Goal: Task Accomplishment & Management: Manage account settings

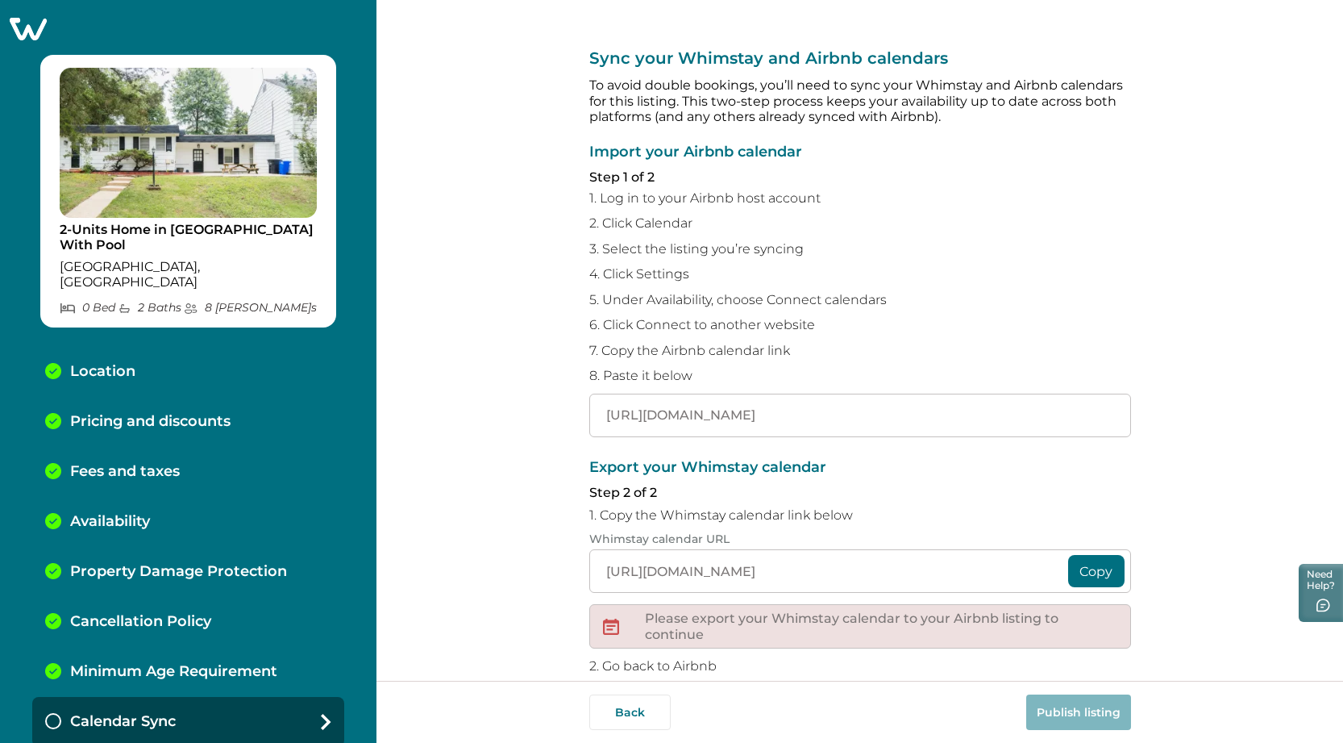
scroll to position [118, 0]
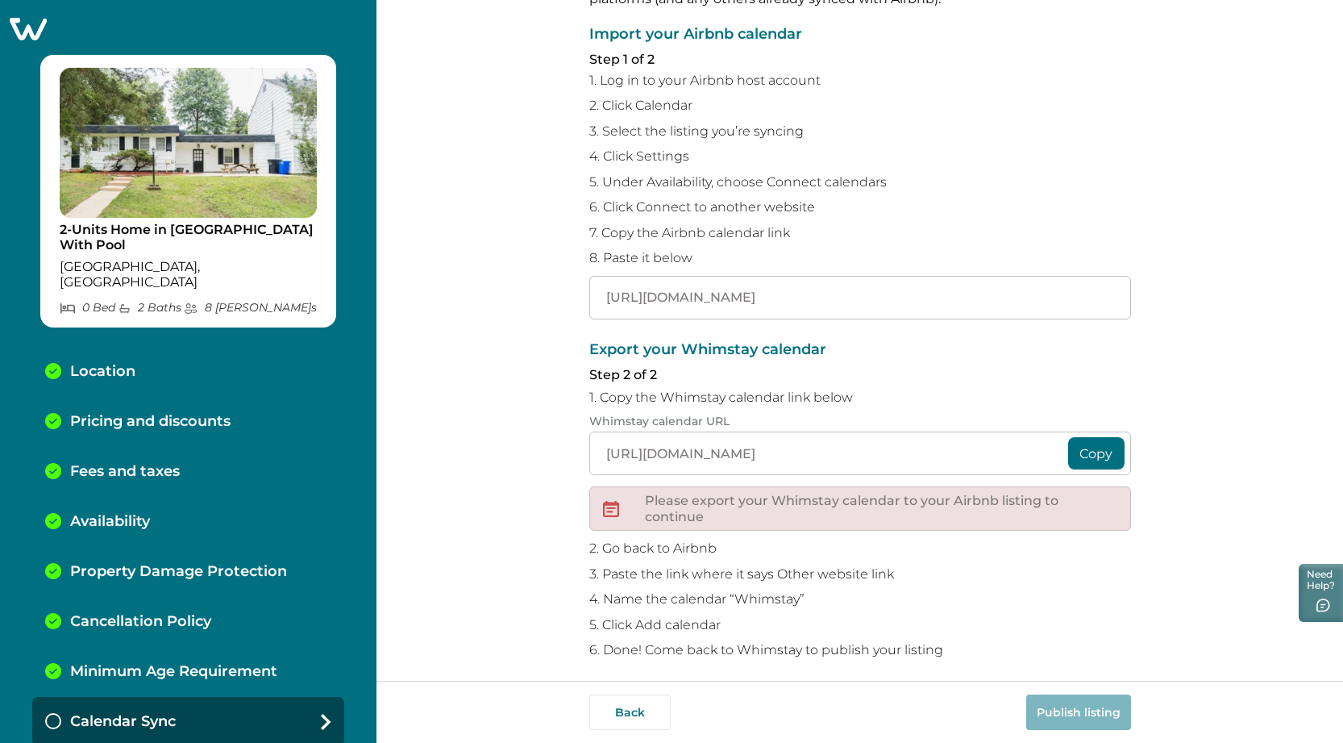
click at [476, 347] on div "Sync your Whimstay and Airbnb calendars To avoid double bookings, you’ll need t…" at bounding box center [859, 340] width 967 height 680
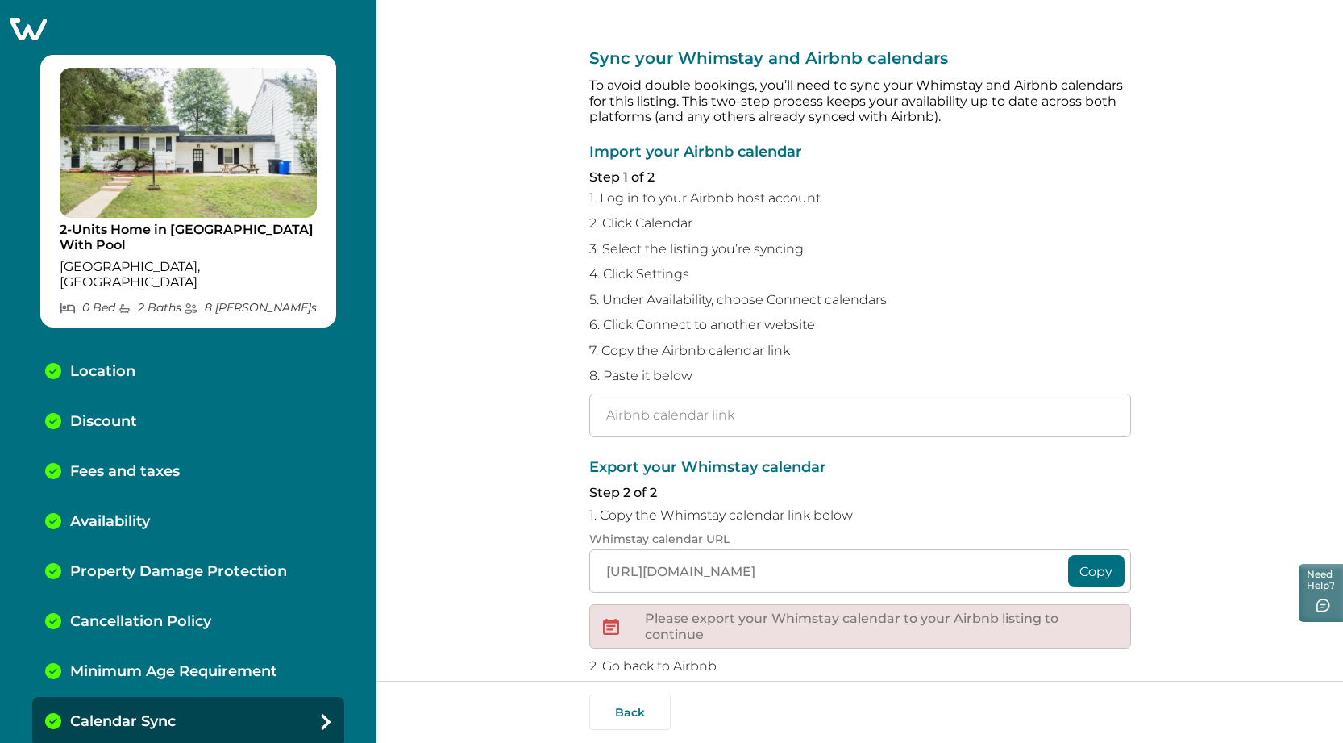
click at [1250, 245] on div "Sync your Whimstay and Airbnb calendars To avoid double bookings, you’ll need t…" at bounding box center [859, 340] width 967 height 680
click at [134, 145] on img at bounding box center [188, 143] width 257 height 150
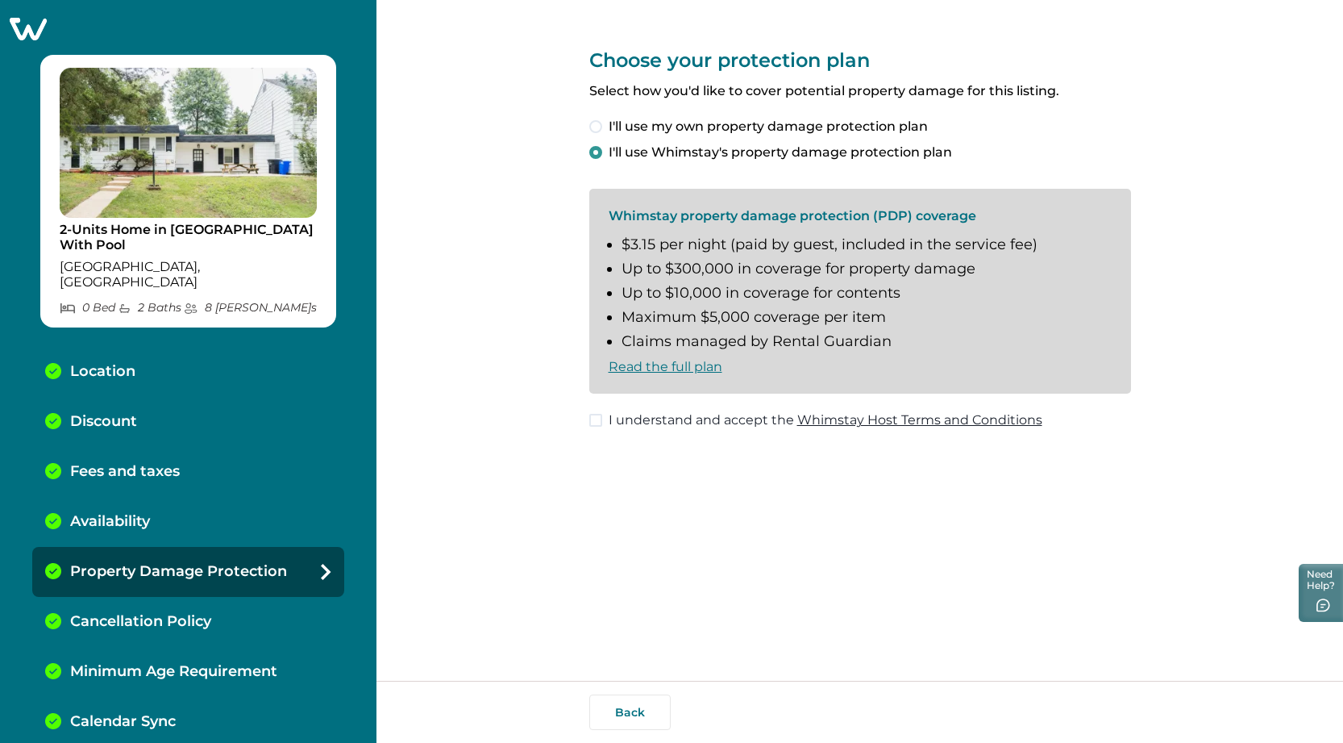
click at [22, 28] on icon at bounding box center [28, 29] width 37 height 23
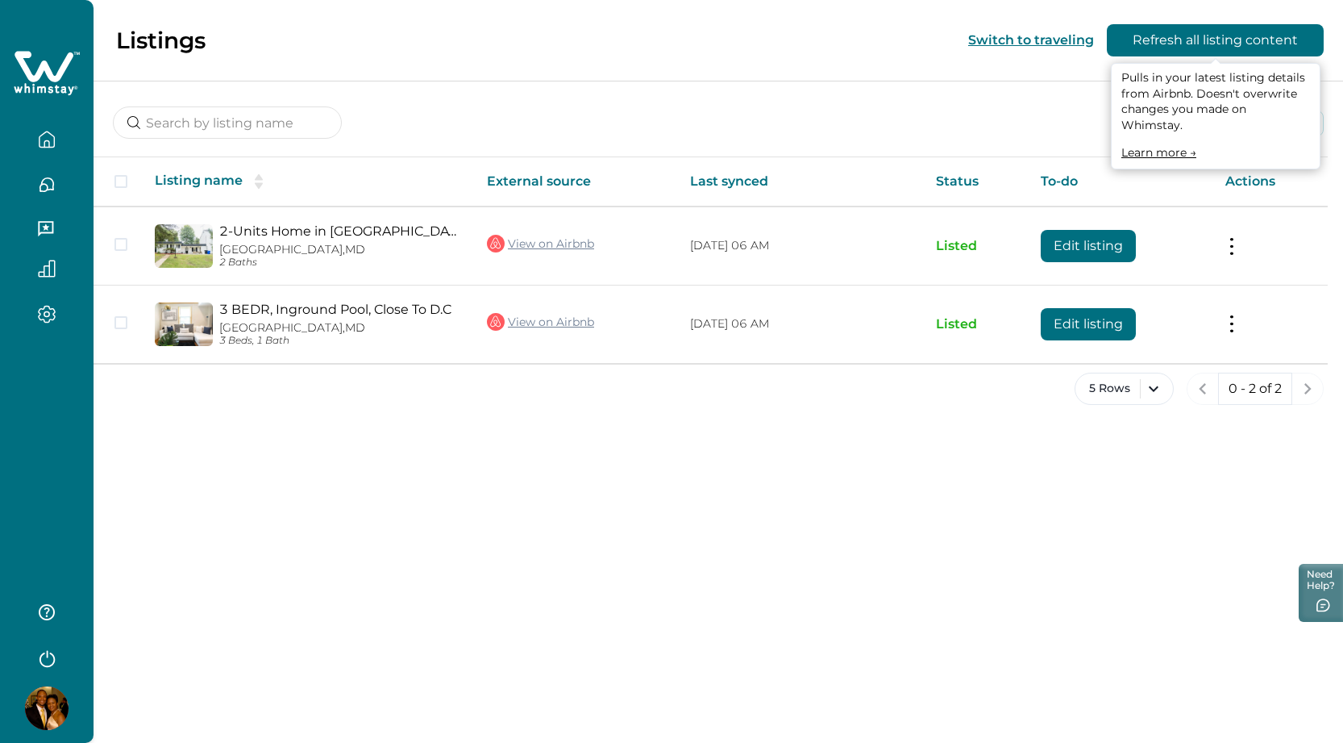
click at [1163, 41] on button "Refresh all listing content" at bounding box center [1215, 40] width 217 height 32
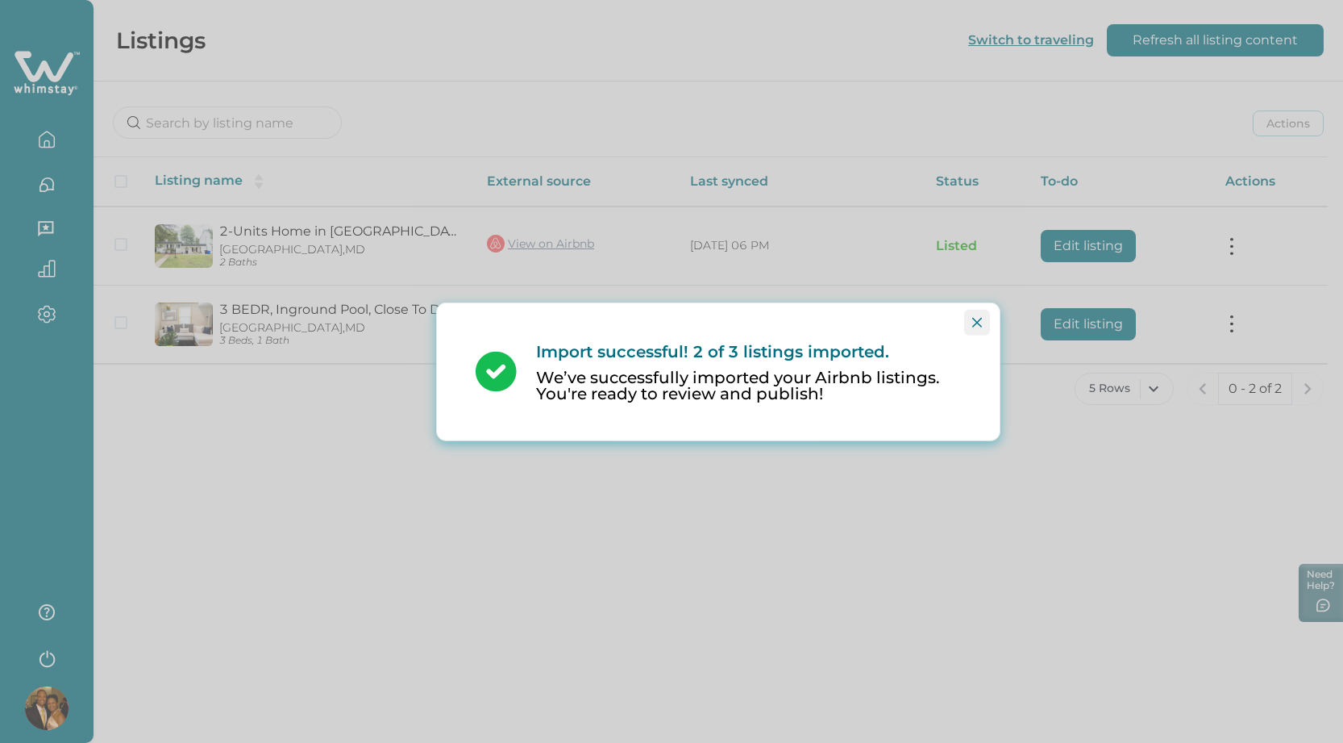
click at [975, 319] on icon "Close" at bounding box center [977, 322] width 10 height 10
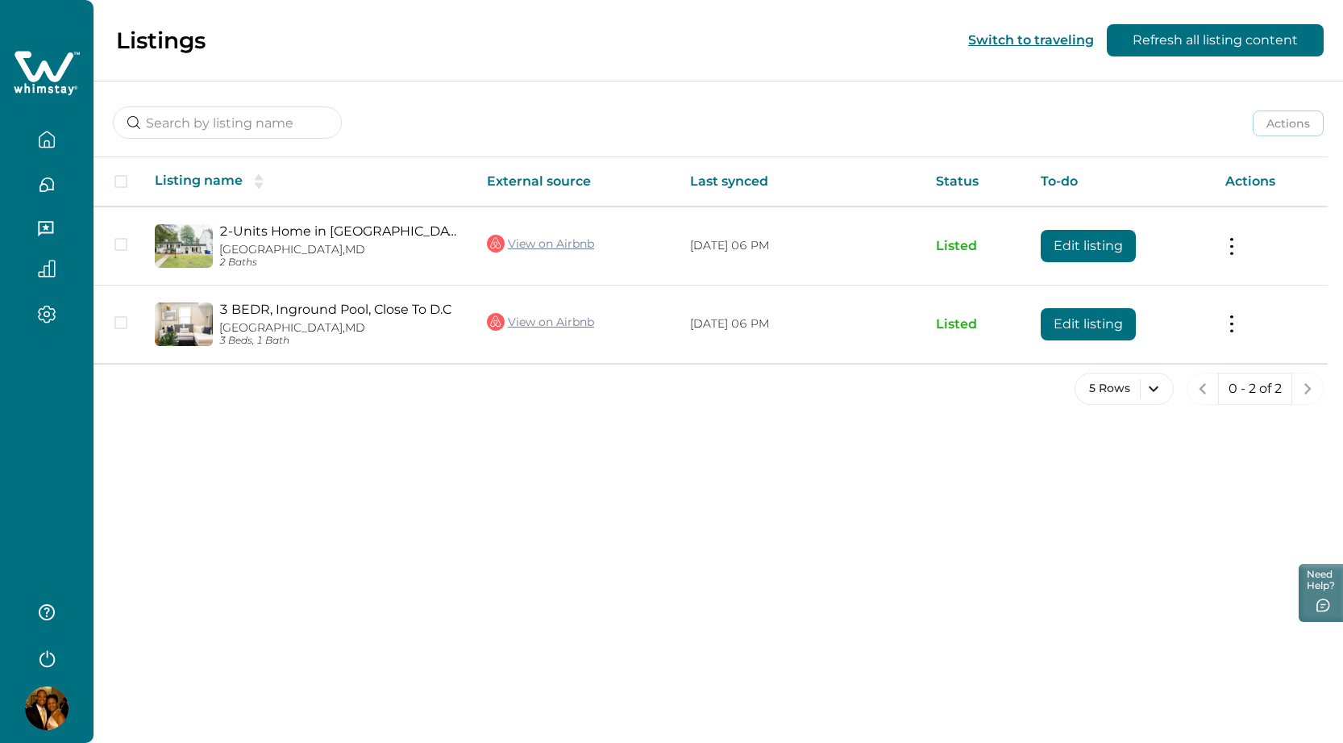
click at [37, 710] on img at bounding box center [47, 708] width 44 height 44
